Goal: Task Accomplishment & Management: Complete application form

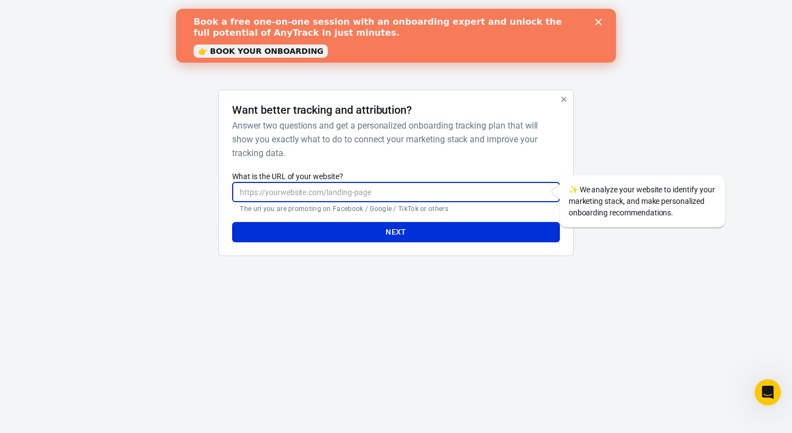
click at [296, 189] on input "What is the URL of your website?" at bounding box center [395, 192] width 327 height 20
paste input "<!-- AnyTrack Tracking Code --> <script>!function(e,t,n,s,a){(a=t.createElement…"
type input "<!-- AnyTrack Tracking Code --> <script>!function(e,t,n,s,a){(a=t.createElement…"
click at [414, 199] on input "<!-- AnyTrack Tracking Code --> <script>!function(e,t,n,s,a){(a=t.createElement…" at bounding box center [395, 192] width 327 height 20
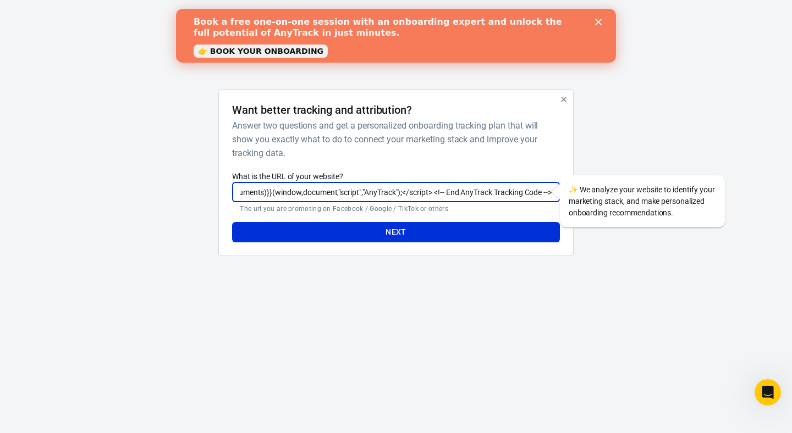
click at [420, 194] on input "<!-- AnyTrack Tracking Code --> <script>!function(e,t,n,s,a){(a=t.createElement…" at bounding box center [395, 192] width 327 height 20
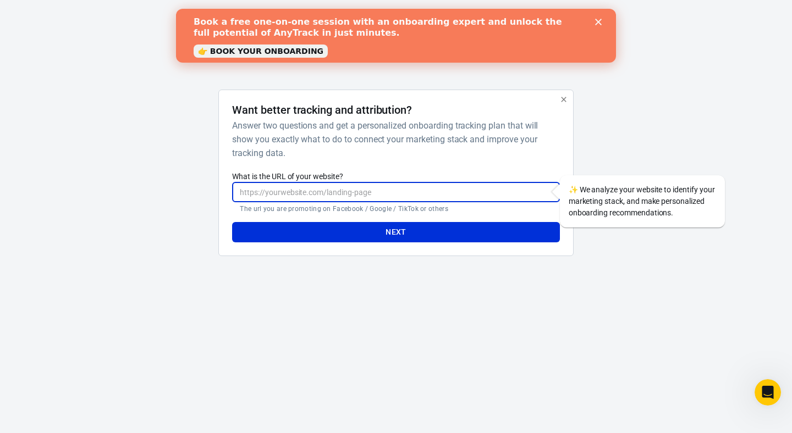
paste input "[URL][DOMAIN_NAME]"
type input "[URL][DOMAIN_NAME]"
click at [401, 232] on button "Next" at bounding box center [395, 232] width 327 height 20
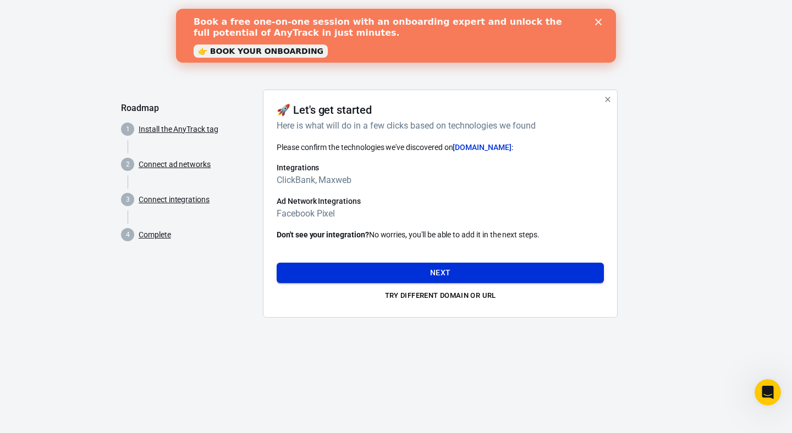
click at [427, 266] on button "Next" at bounding box center [440, 273] width 327 height 20
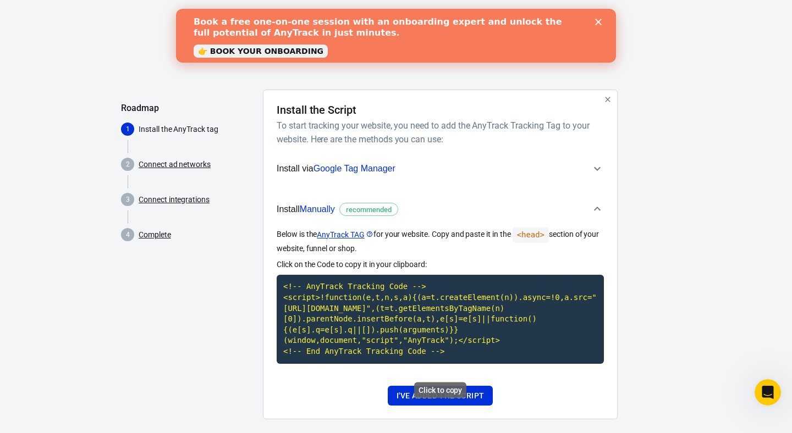
scroll to position [24, 0]
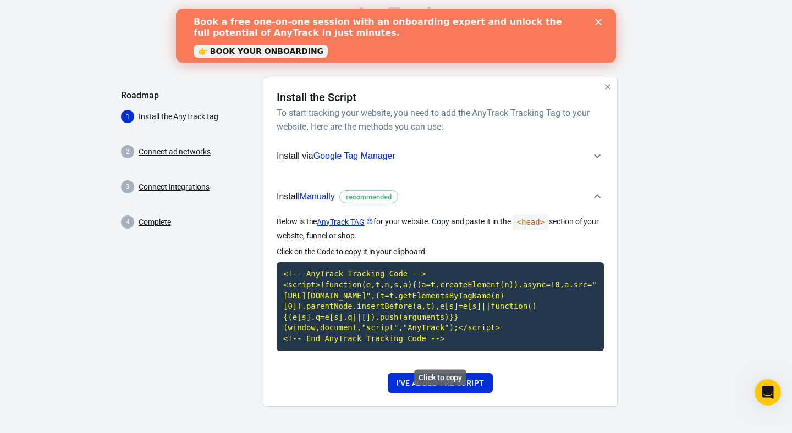
click at [405, 319] on code "<!-- AnyTrack Tracking Code --> <script>!function(e,t,n,s,a){(a=t.createElement…" at bounding box center [440, 306] width 327 height 89
click at [361, 298] on code "<!-- AnyTrack Tracking Code --> <script>!function(e,t,n,s,a){(a=t.createElement…" at bounding box center [440, 306] width 327 height 89
click at [431, 386] on button "I've added the script" at bounding box center [440, 383] width 105 height 20
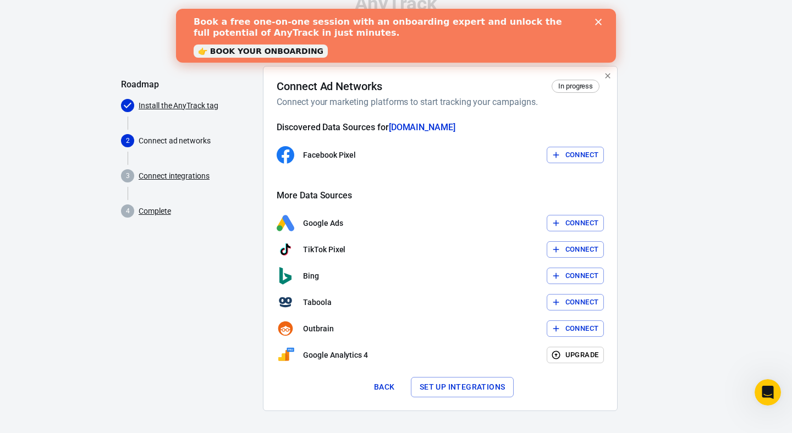
click at [569, 161] on button "Connect" at bounding box center [576, 155] width 58 height 17
click at [382, 392] on button "Back" at bounding box center [384, 387] width 35 height 20
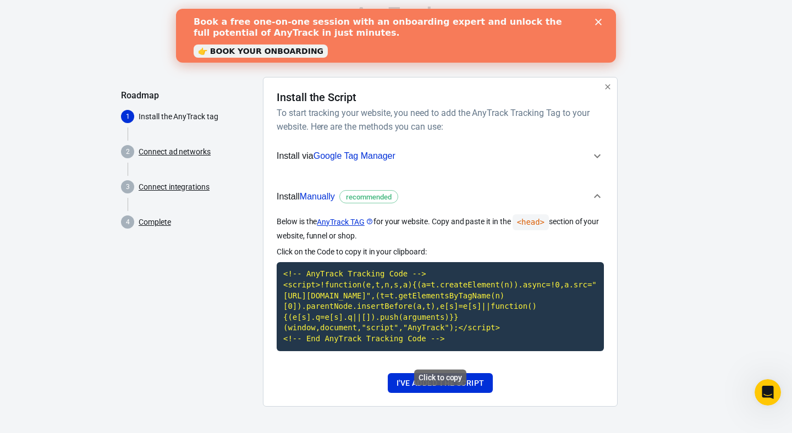
click at [454, 324] on code "<!-- AnyTrack Tracking Code --> <script>!function(e,t,n,s,a){(a=t.createElement…" at bounding box center [440, 306] width 327 height 89
click at [456, 384] on button "I've added the script" at bounding box center [440, 383] width 105 height 20
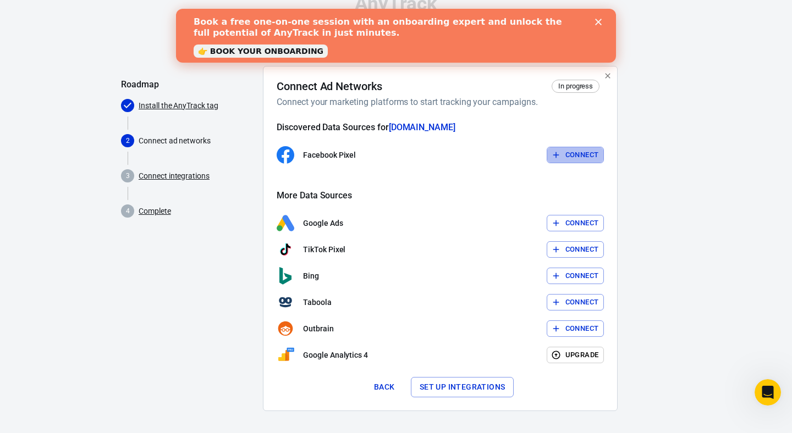
click at [575, 159] on button "Connect" at bounding box center [576, 155] width 58 height 17
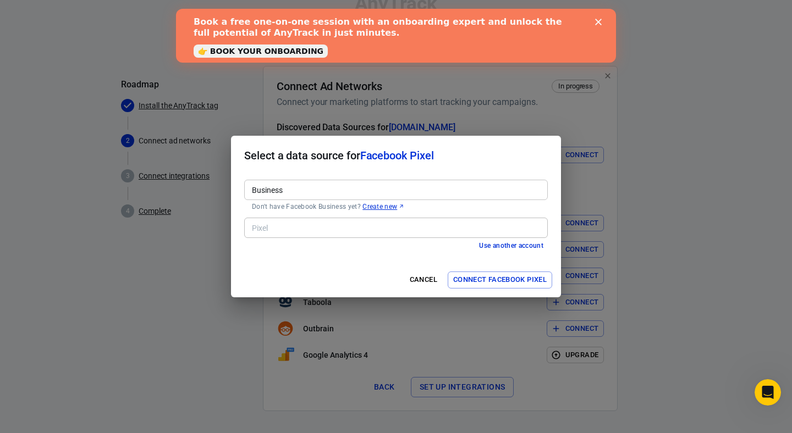
click at [317, 189] on input "Business" at bounding box center [394, 190] width 295 height 14
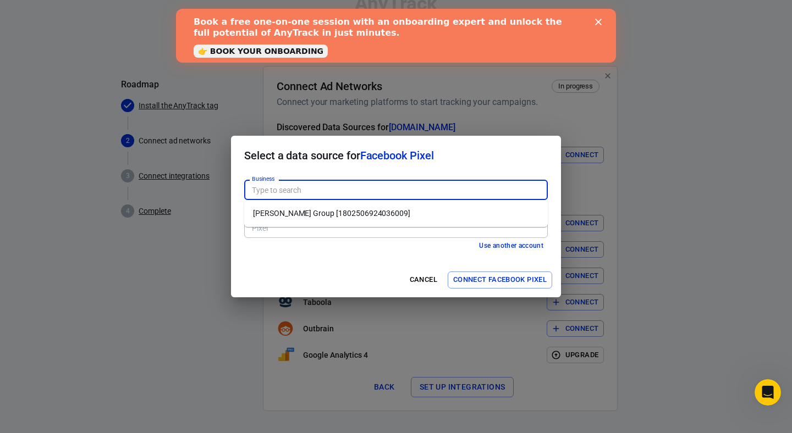
click at [319, 215] on li "[PERSON_NAME] Group [1802506924036009]" at bounding box center [396, 214] width 304 height 18
type input "[PERSON_NAME] Group [1802506924036009]"
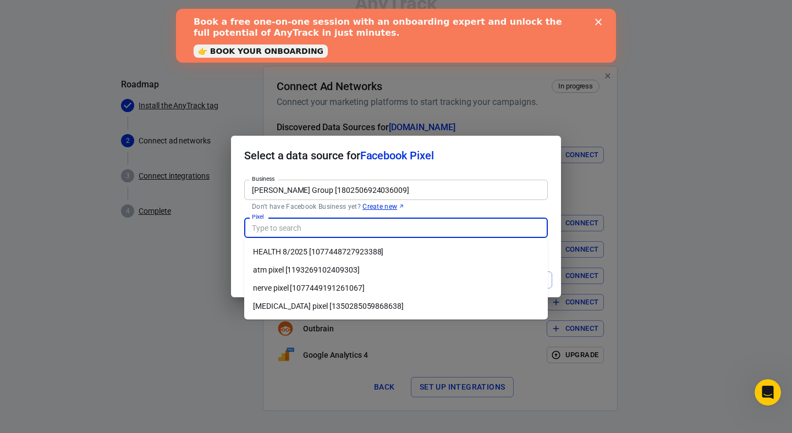
click at [320, 228] on input "Pixel" at bounding box center [394, 228] width 295 height 14
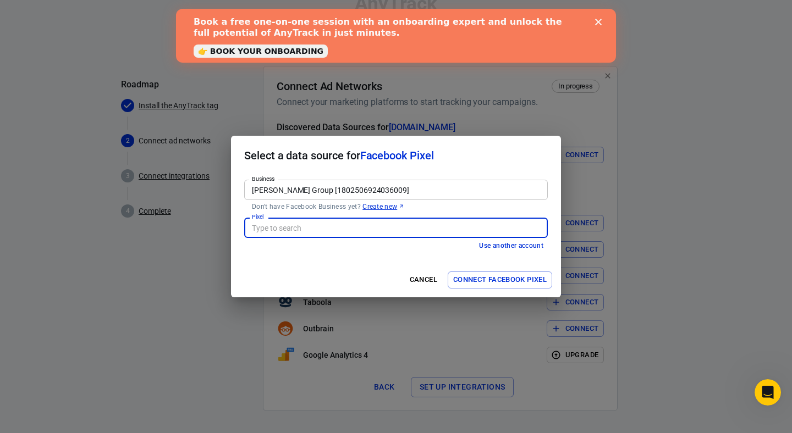
click at [320, 228] on input "Pixel" at bounding box center [394, 228] width 295 height 14
click at [483, 161] on h2 "Select a data source for Facebook Pixel" at bounding box center [396, 156] width 330 height 40
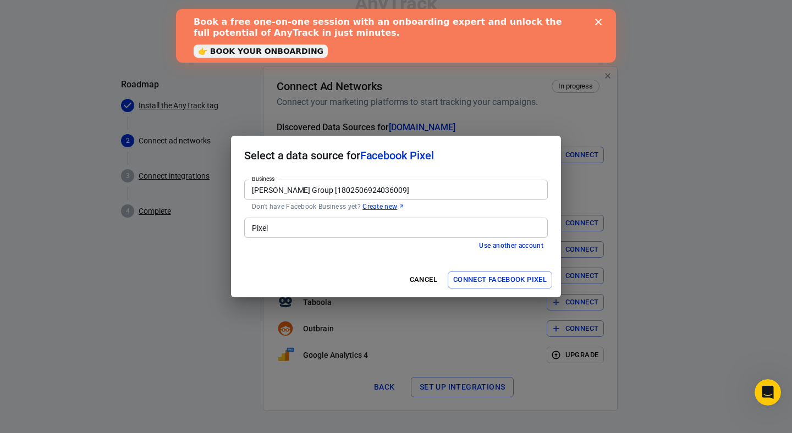
click at [376, 227] on input "Pixel" at bounding box center [394, 228] width 295 height 14
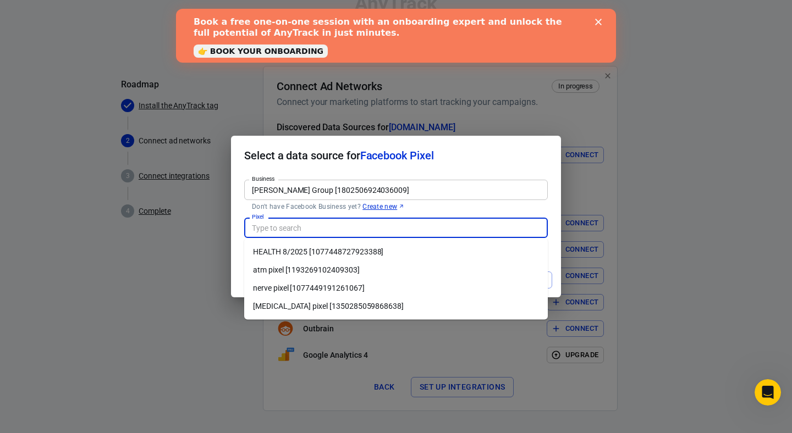
click at [337, 307] on li "[MEDICAL_DATA] pixel [1350285059868638]" at bounding box center [396, 307] width 304 height 18
type input "[MEDICAL_DATA] pixel [1350285059868638]"
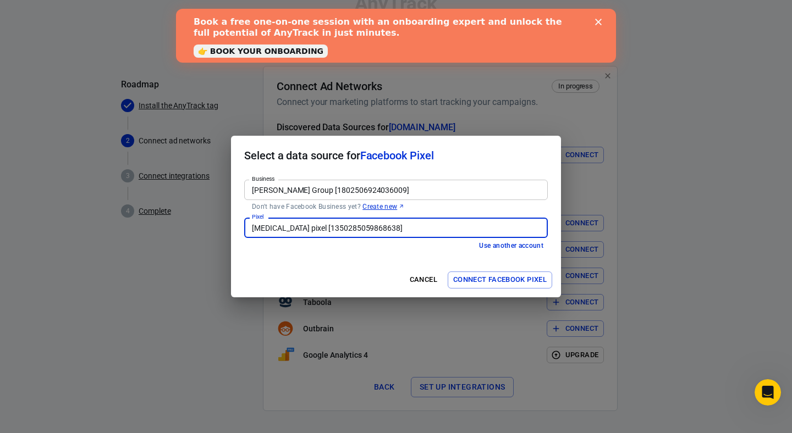
click at [492, 281] on button "Connect Facebook Pixel" at bounding box center [500, 280] width 104 height 17
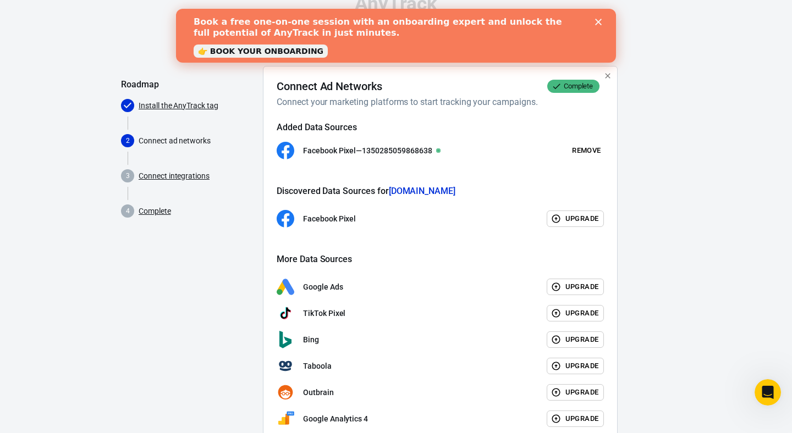
scroll to position [91, 0]
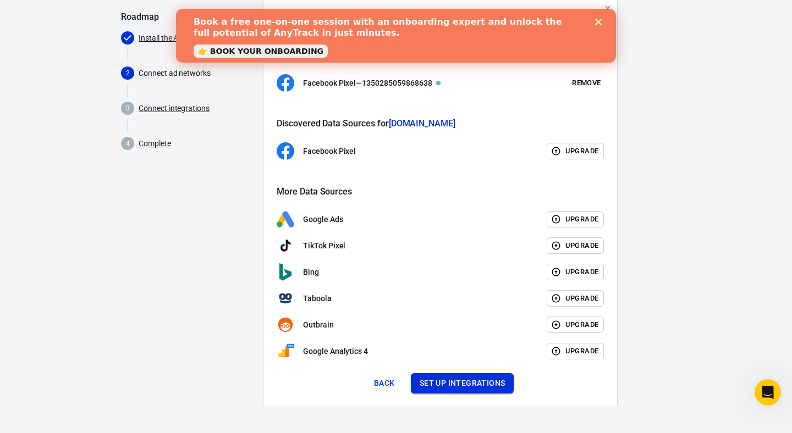
click at [453, 389] on button "Set up integrations" at bounding box center [462, 383] width 103 height 20
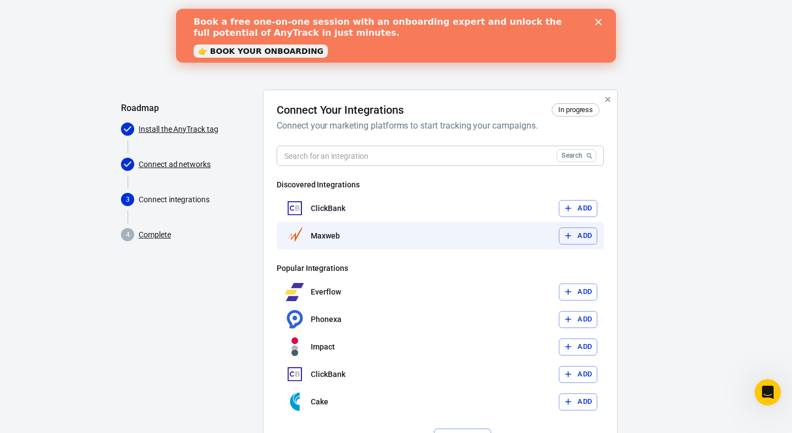
click at [582, 239] on button "Add" at bounding box center [578, 236] width 38 height 17
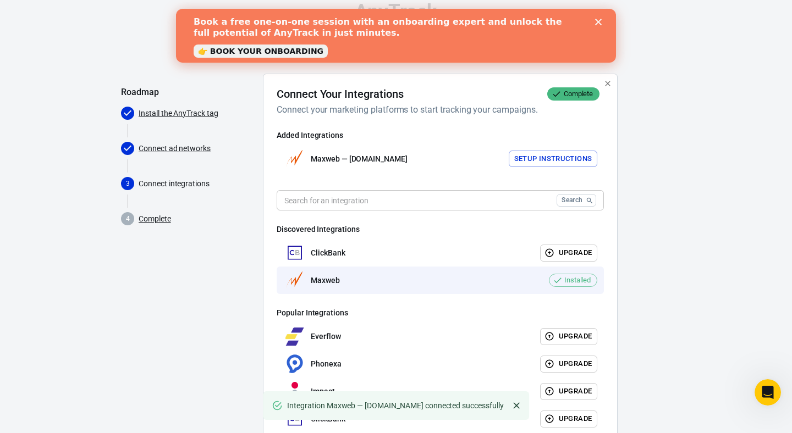
scroll to position [29, 0]
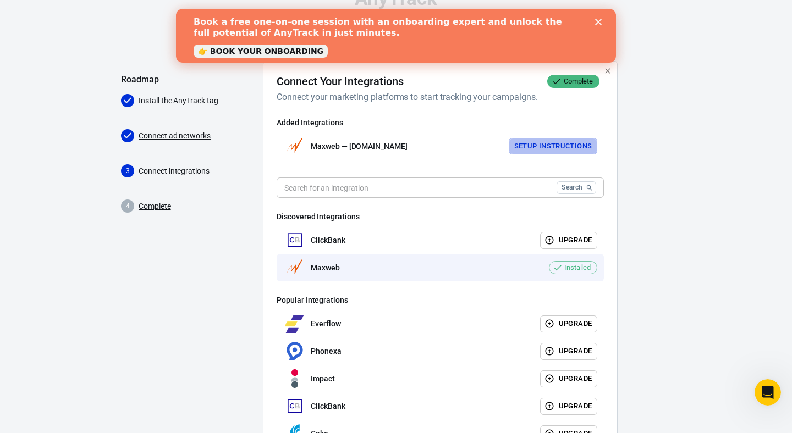
click at [547, 147] on button "Setup Instructions" at bounding box center [553, 146] width 89 height 17
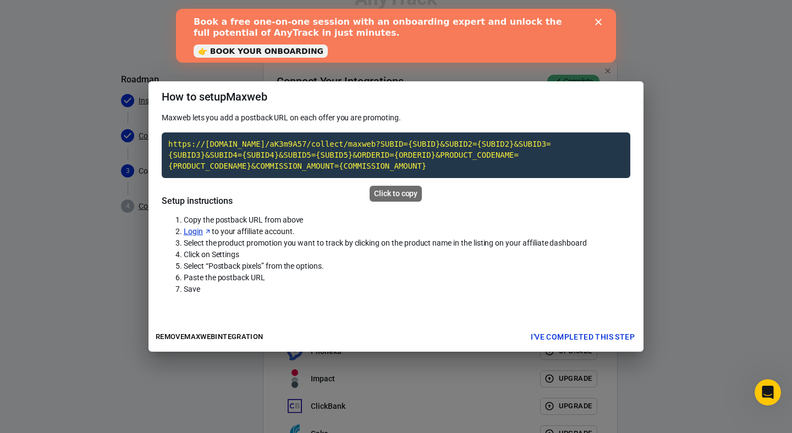
click at [378, 167] on code "https://[DOMAIN_NAME]/aK3m9A57/collect/maxweb?SUBID={SUBID}&SUBID2={SUBID2}&SUB…" at bounding box center [396, 156] width 469 height 46
click at [350, 150] on code "https://[DOMAIN_NAME]/aK3m9A57/collect/maxweb?SUBID={SUBID}&SUBID2={SUBID2}&SUB…" at bounding box center [396, 156] width 469 height 46
click at [373, 142] on code "https://[DOMAIN_NAME]/aK3m9A57/collect/maxweb?SUBID={SUBID}&SUBID2={SUBID2}&SUB…" at bounding box center [396, 156] width 469 height 46
click at [582, 337] on button "I've completed this step" at bounding box center [582, 337] width 113 height 20
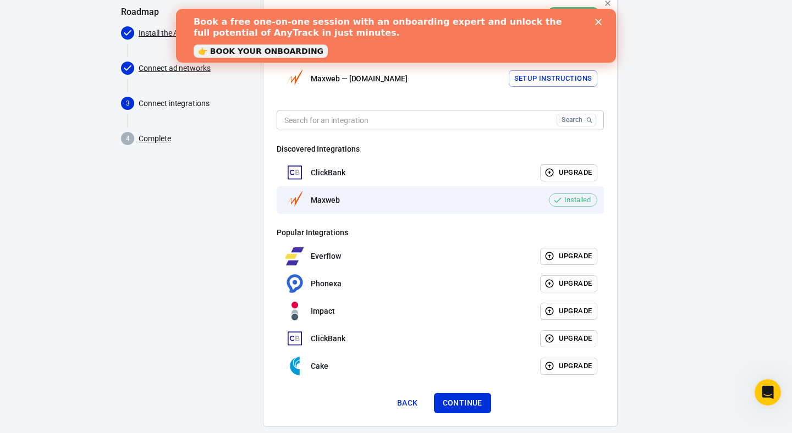
scroll to position [116, 0]
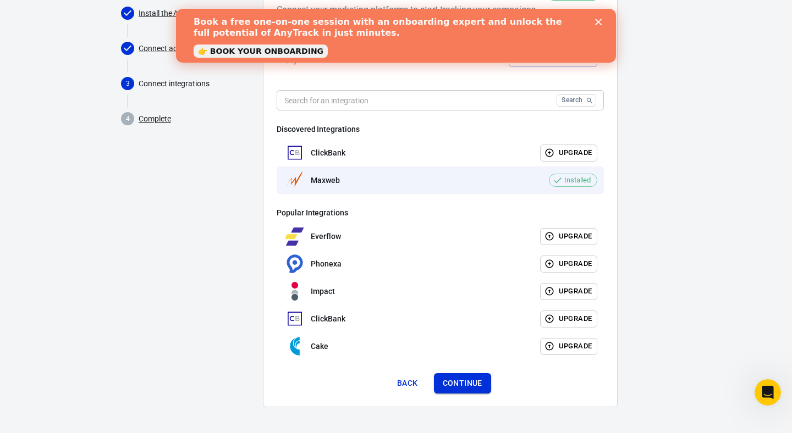
click at [462, 384] on button "Continue" at bounding box center [462, 383] width 57 height 20
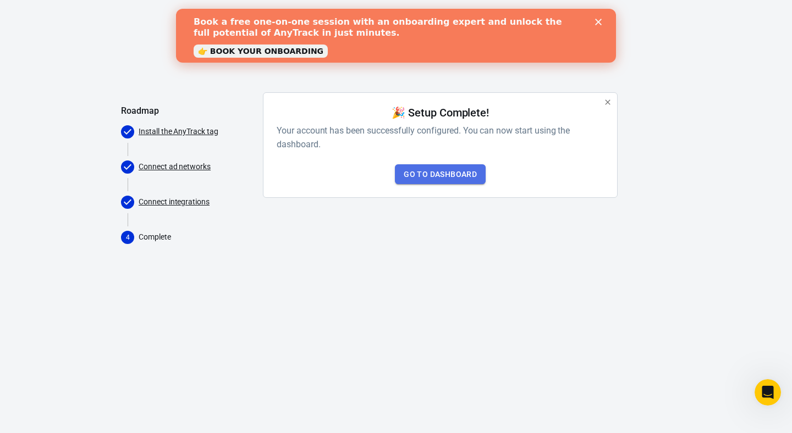
click at [434, 174] on link "Go to Dashboard" at bounding box center [440, 174] width 91 height 20
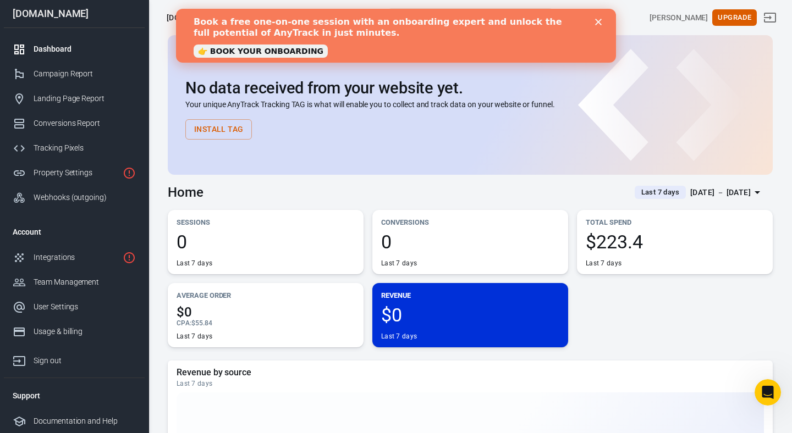
click at [599, 19] on icon "Close" at bounding box center [598, 22] width 7 height 7
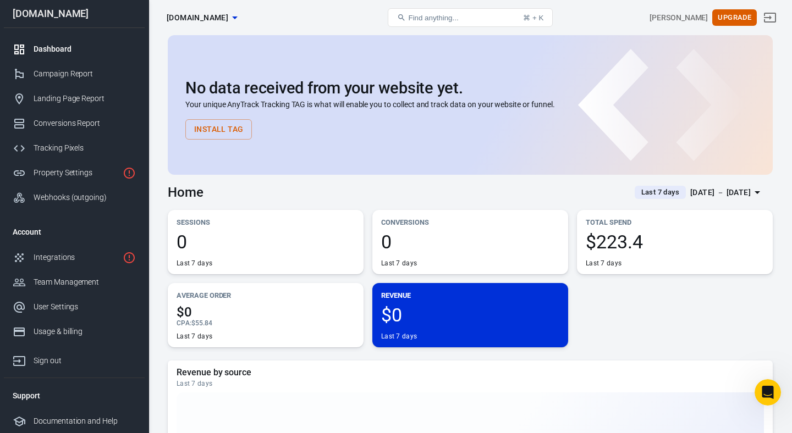
click at [691, 195] on div "[DATE] － [DATE]" at bounding box center [720, 193] width 60 height 14
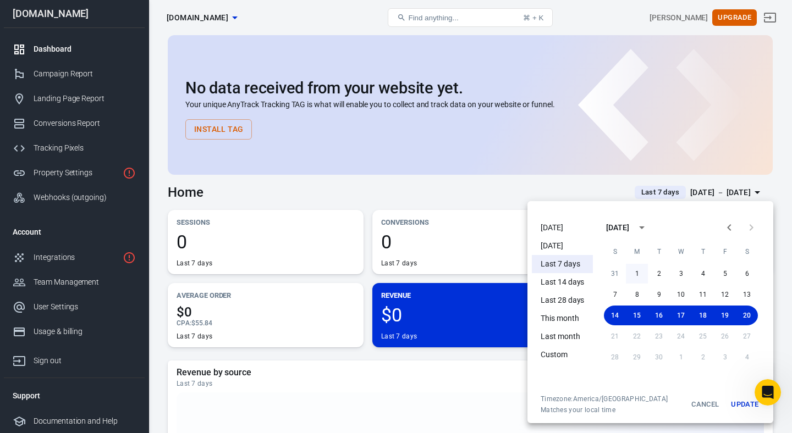
click at [636, 273] on button "1" at bounding box center [637, 274] width 22 height 20
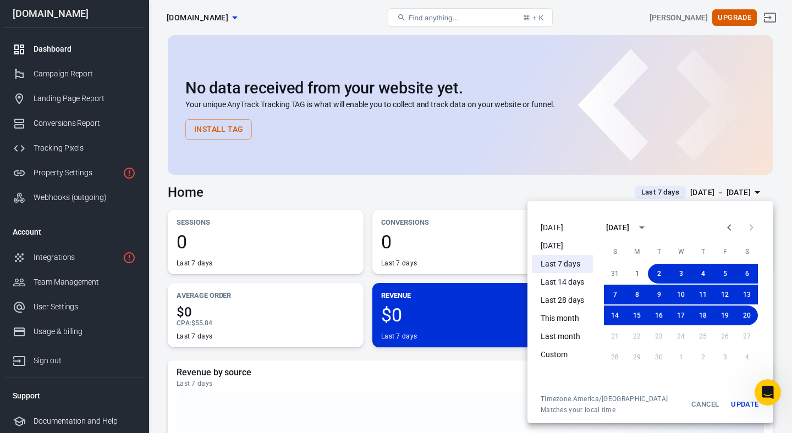
click at [743, 406] on button "Update" at bounding box center [744, 405] width 35 height 20
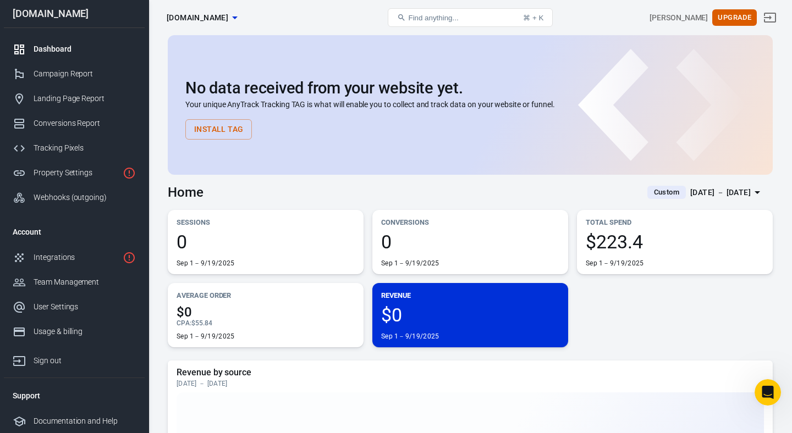
click at [222, 127] on button "Install Tag" at bounding box center [218, 129] width 67 height 20
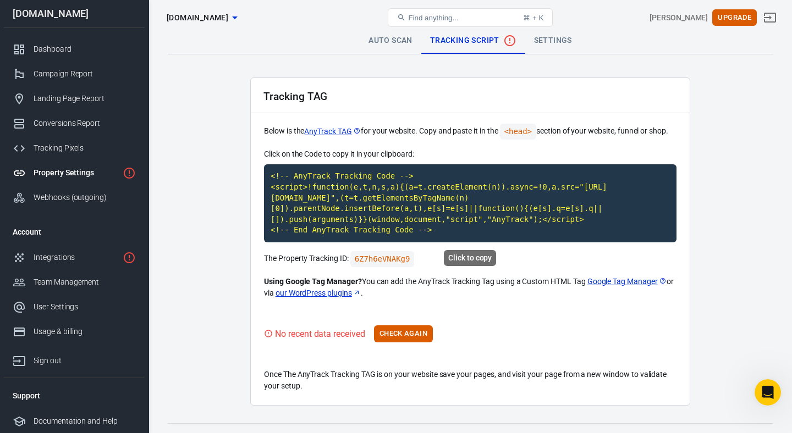
click at [379, 211] on code "<!-- AnyTrack Tracking Code --> <script>!function(e,t,n,s,a){(a=t.createElement…" at bounding box center [470, 203] width 412 height 78
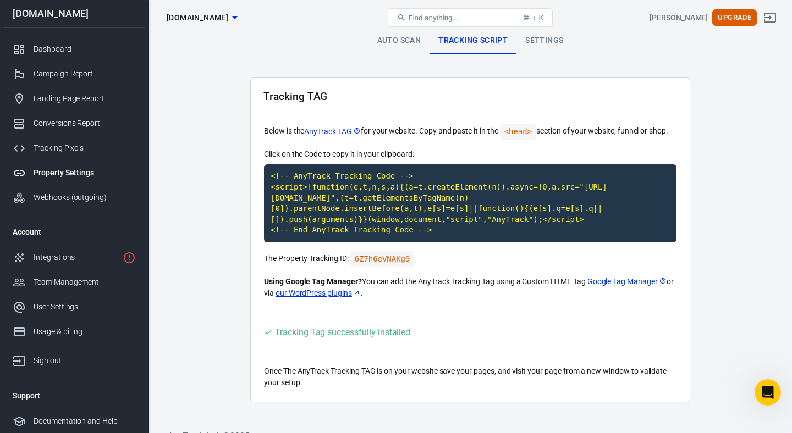
scroll to position [16, 0]
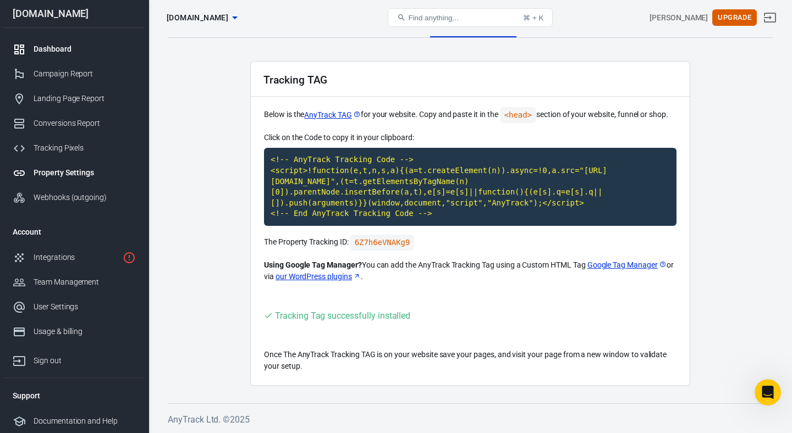
click at [47, 52] on div "Dashboard" at bounding box center [85, 49] width 102 height 12
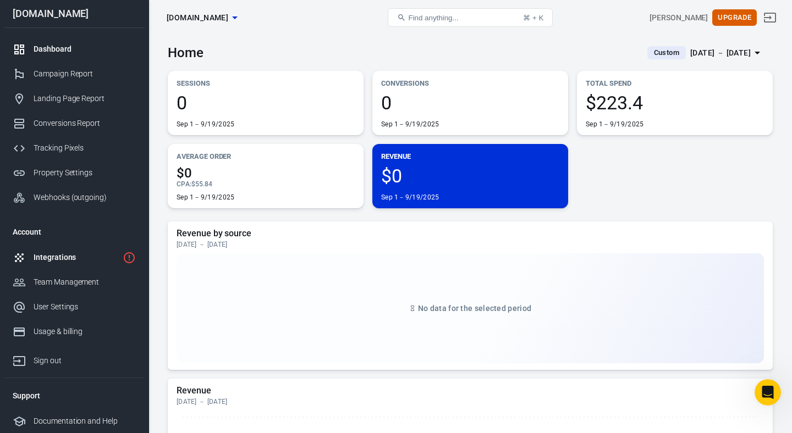
click at [71, 263] on div "Integrations" at bounding box center [76, 258] width 85 height 12
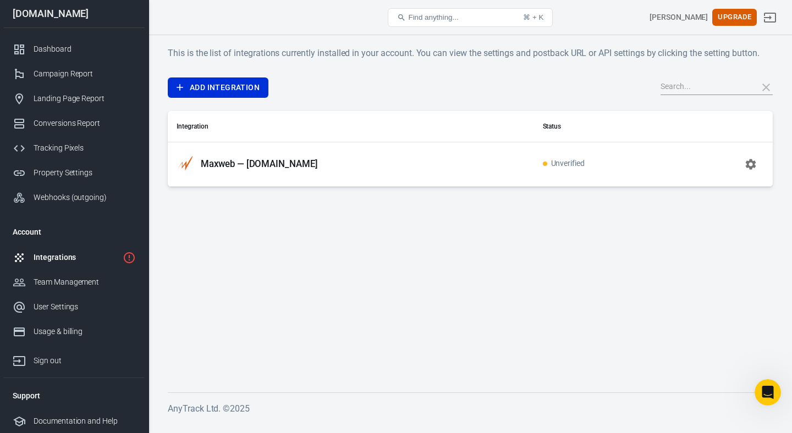
click at [751, 165] on icon "button" at bounding box center [750, 164] width 13 height 13
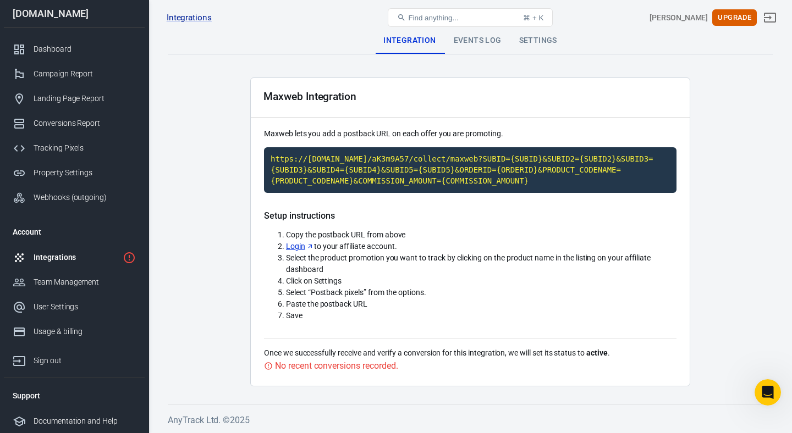
click at [476, 40] on div "Events Log" at bounding box center [477, 40] width 65 height 26
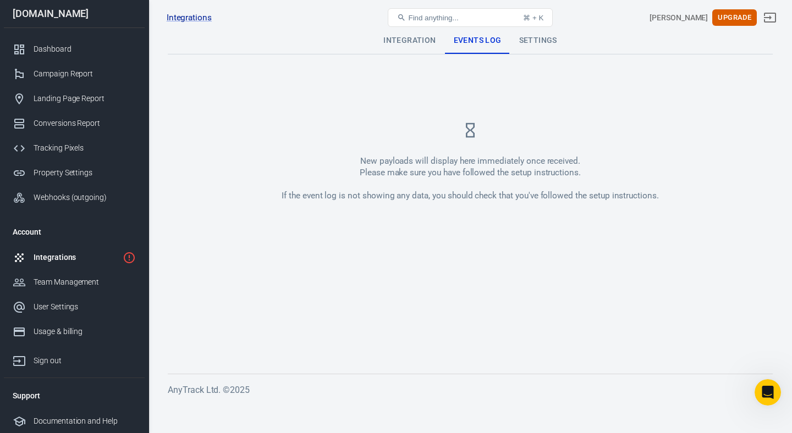
click at [409, 41] on div "Integration" at bounding box center [410, 40] width 70 height 26
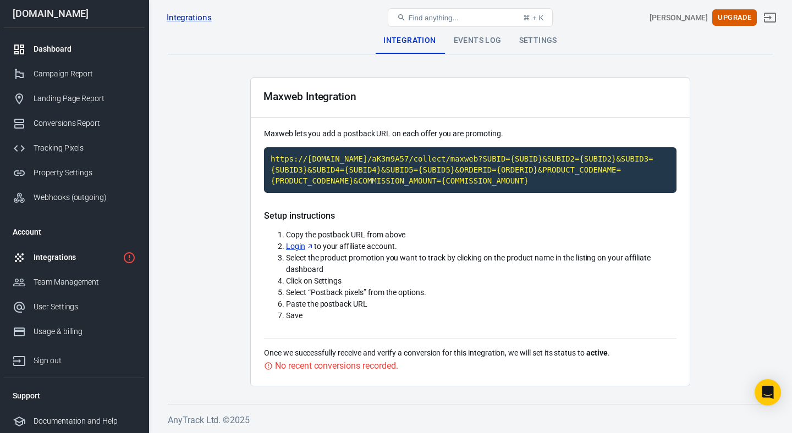
click at [59, 53] on div "Dashboard" at bounding box center [85, 49] width 102 height 12
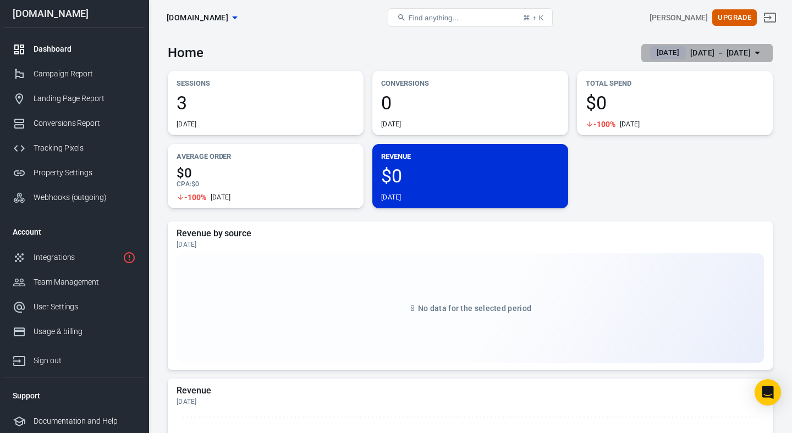
click at [690, 51] on div "Sep 20 － Sep 20, 2025" at bounding box center [720, 53] width 60 height 14
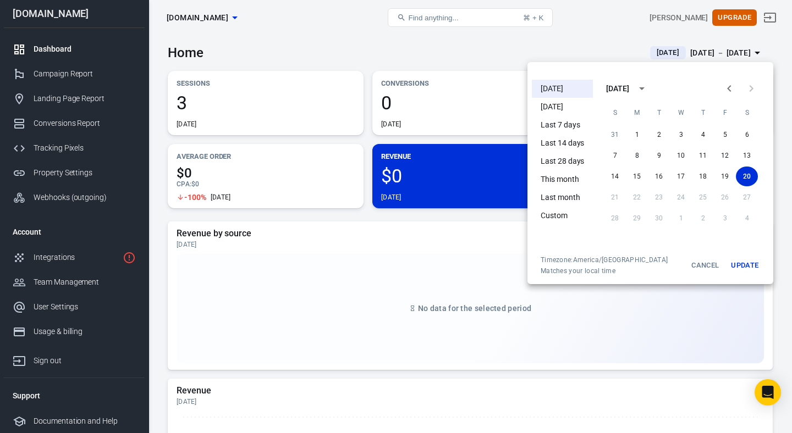
click at [560, 108] on li "[DATE]" at bounding box center [562, 107] width 61 height 18
click at [744, 267] on button "Update" at bounding box center [744, 266] width 35 height 20
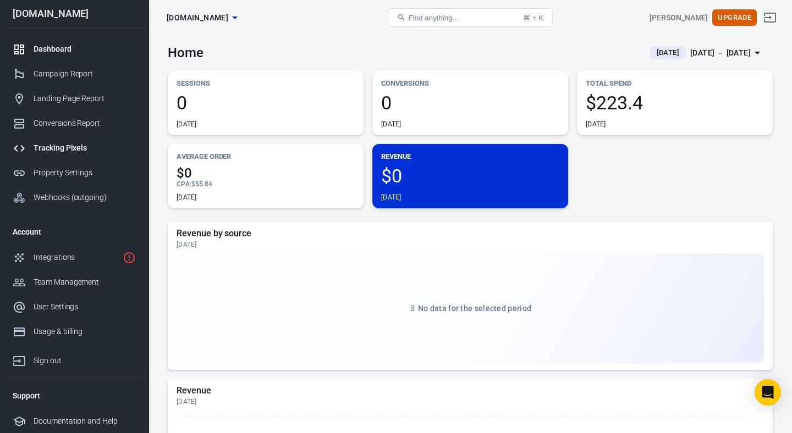
click at [58, 147] on div "Tracking Pixels" at bounding box center [85, 148] width 102 height 12
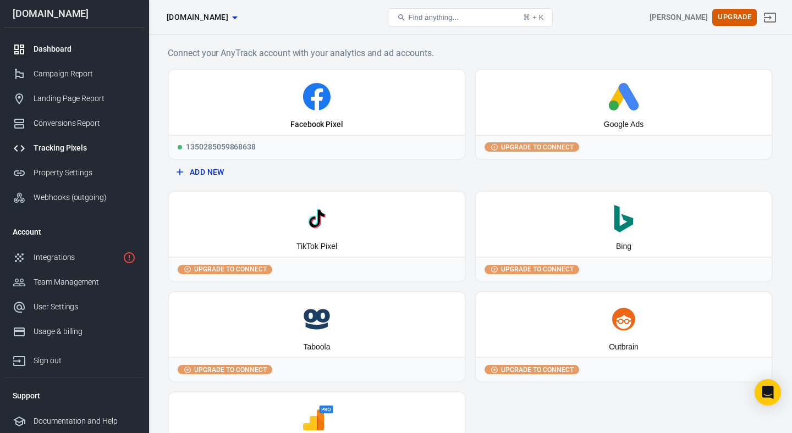
click at [42, 52] on div "Dashboard" at bounding box center [85, 49] width 102 height 12
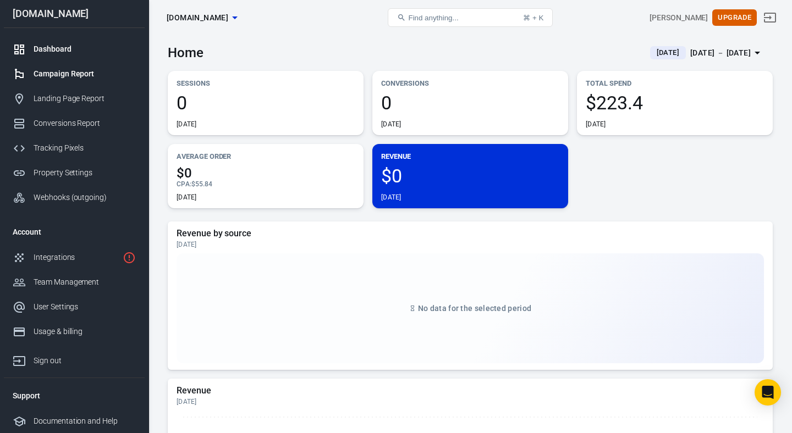
click at [85, 80] on link "Campaign Report" at bounding box center [74, 74] width 141 height 25
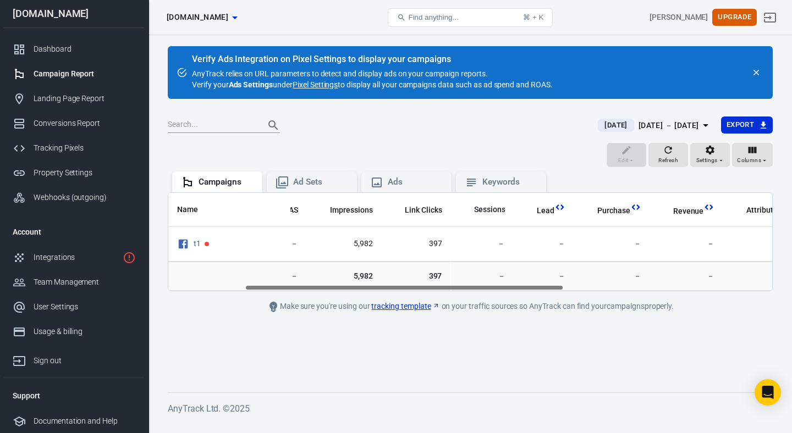
scroll to position [0, 140]
click at [85, 96] on div "Landing Page Report" at bounding box center [85, 99] width 102 height 12
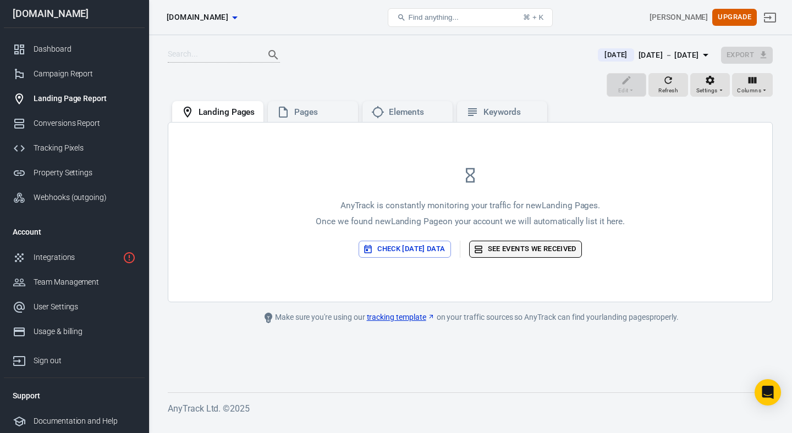
click at [519, 252] on link "See events we received" at bounding box center [525, 249] width 113 height 17
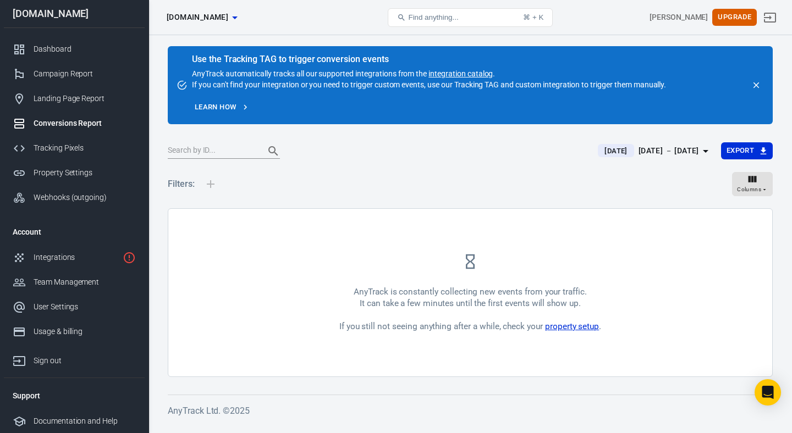
click at [578, 327] on link "property setup" at bounding box center [572, 327] width 54 height 10
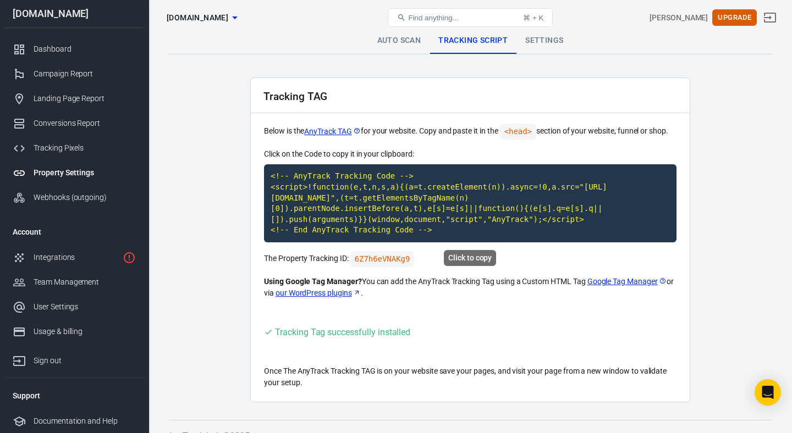
click at [576, 215] on code "<!-- AnyTrack Tracking Code --> <script>!function(e,t,n,s,a){(a=t.createElement…" at bounding box center [470, 203] width 412 height 78
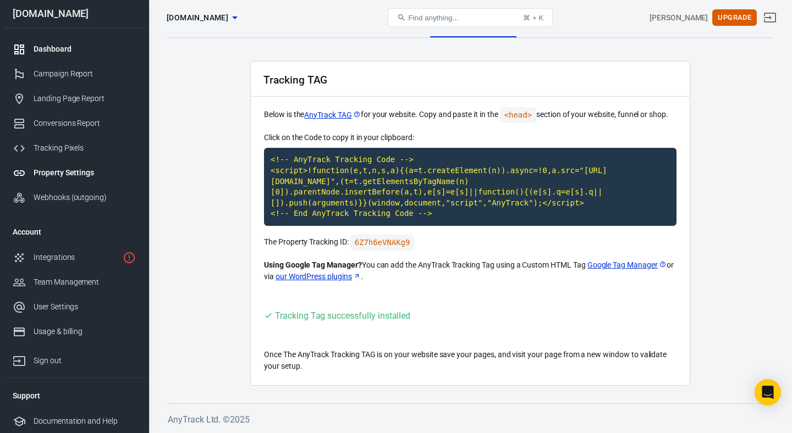
click at [52, 49] on div "Dashboard" at bounding box center [85, 49] width 102 height 12
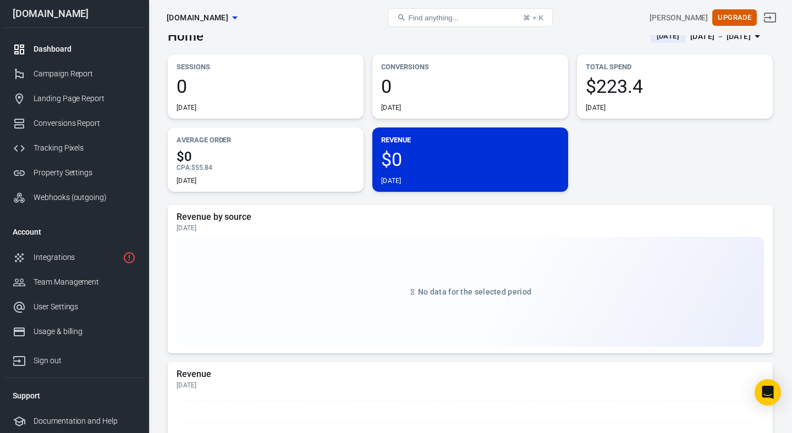
click at [209, 165] on span "$55.84" at bounding box center [201, 168] width 21 height 8
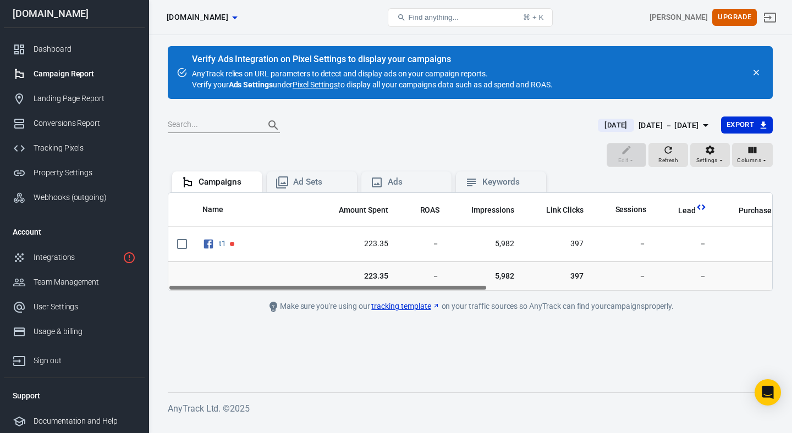
click at [639, 126] on div "Sep 19 － Sep 19, 2025" at bounding box center [669, 126] width 60 height 14
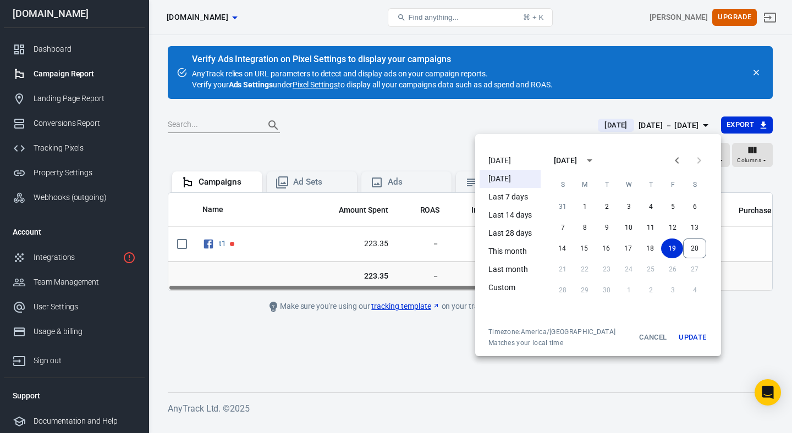
click at [504, 159] on li "[DATE]" at bounding box center [510, 161] width 61 height 18
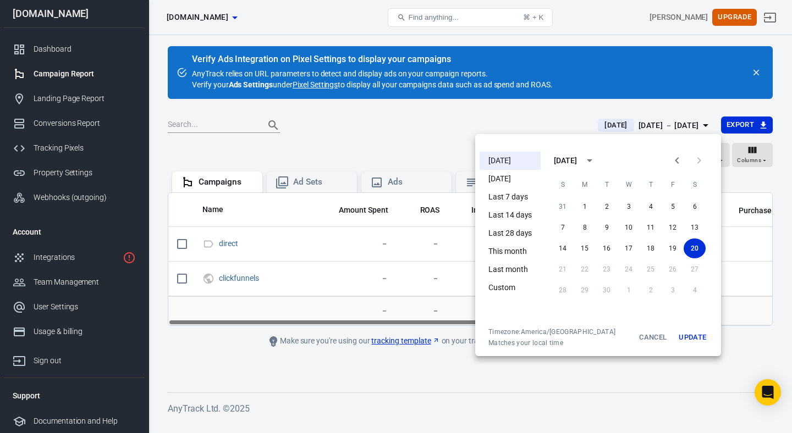
click at [254, 350] on div at bounding box center [396, 216] width 792 height 433
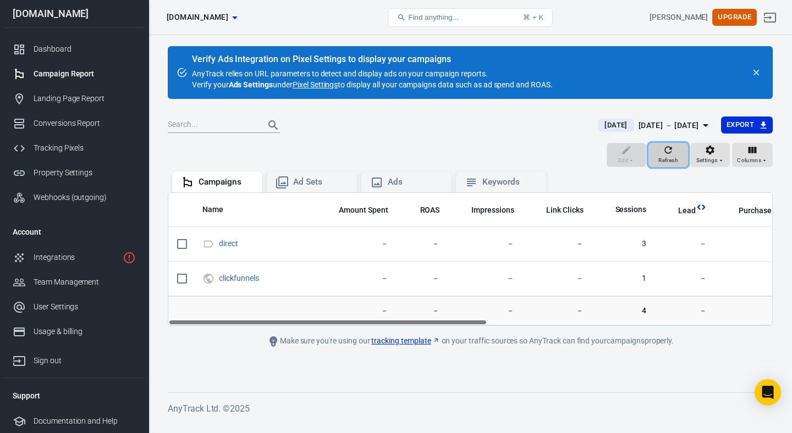
click at [670, 148] on icon "button" at bounding box center [668, 150] width 11 height 11
